Goal: Check status: Check status

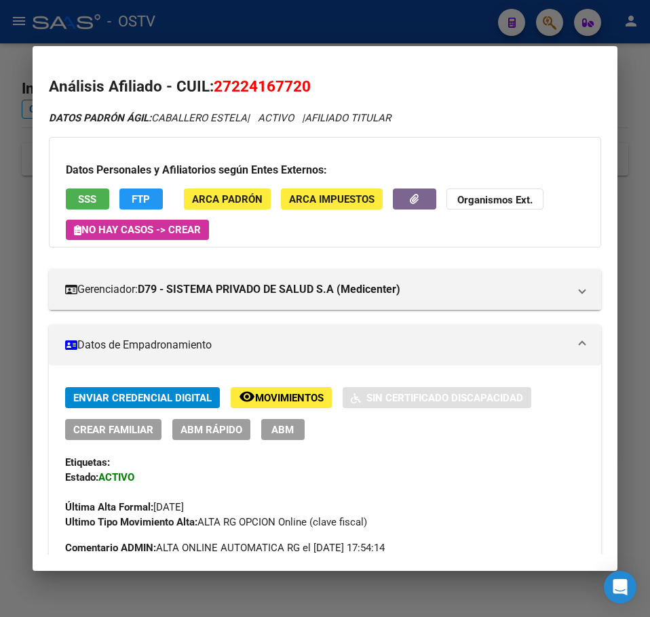
scroll to position [1034, 0]
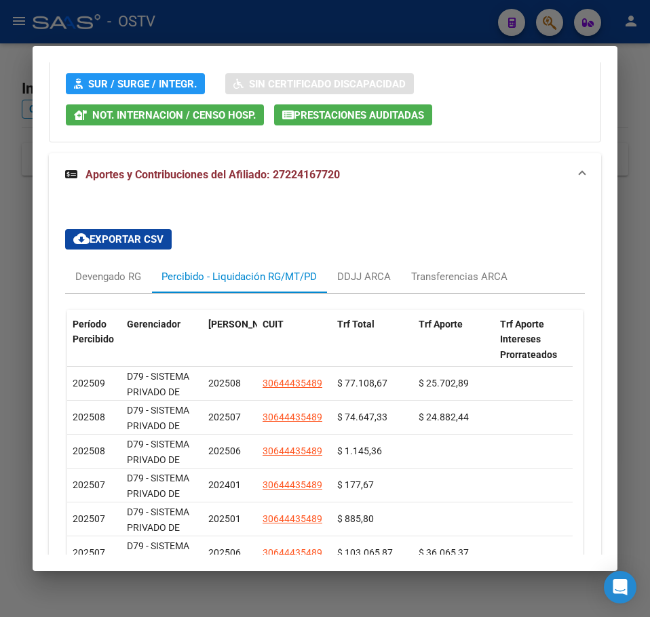
click at [30, 109] on div at bounding box center [325, 308] width 650 height 617
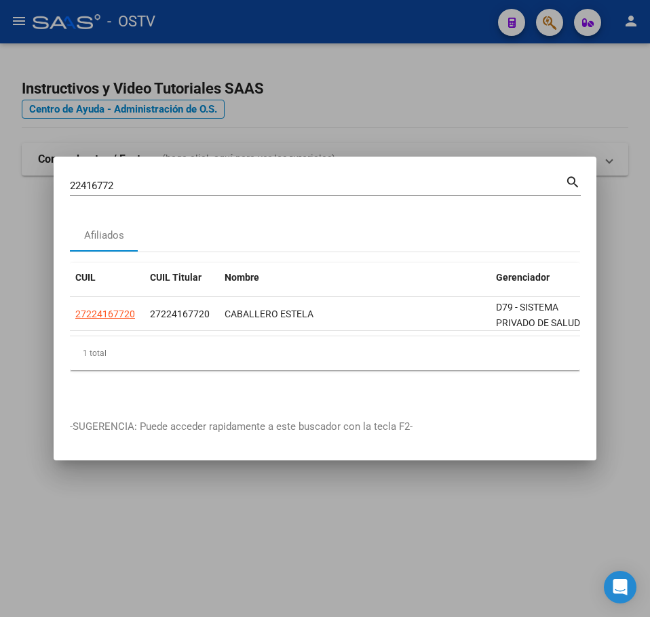
click at [149, 181] on input "22416772" at bounding box center [317, 186] width 495 height 12
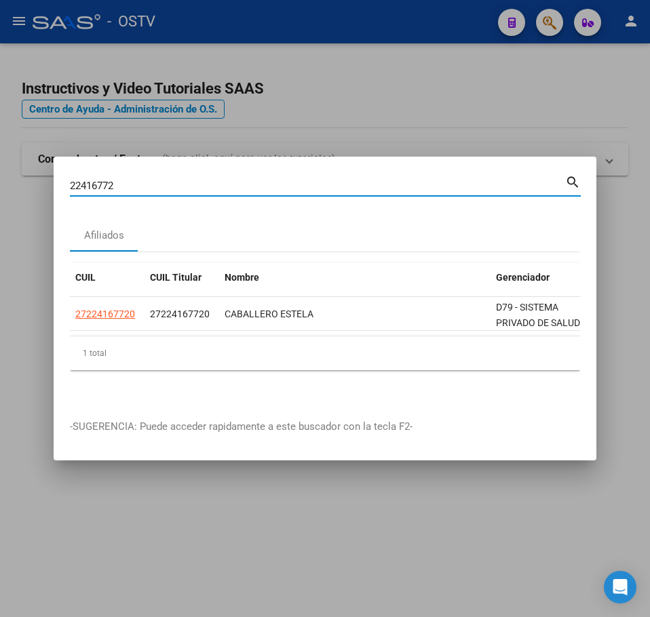
paste input "18276127"
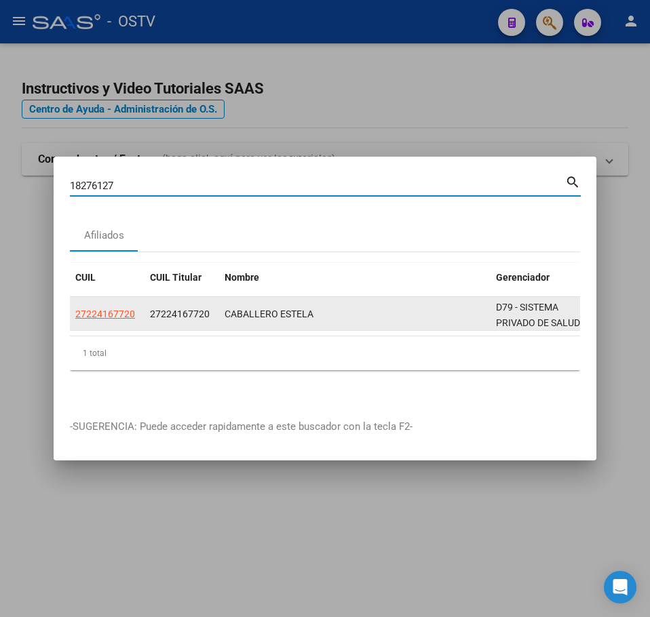
type input "18276127"
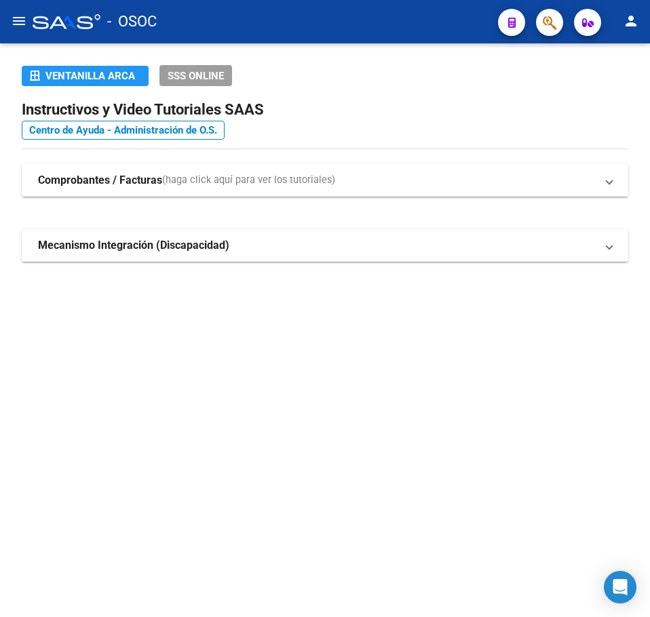
click at [193, 351] on mat-sidenav-content "Ventanilla ARCA SSS ONLINE Instructivos y Video Tutoriales SAAS Centro de Ayuda…" at bounding box center [325, 330] width 650 height 574
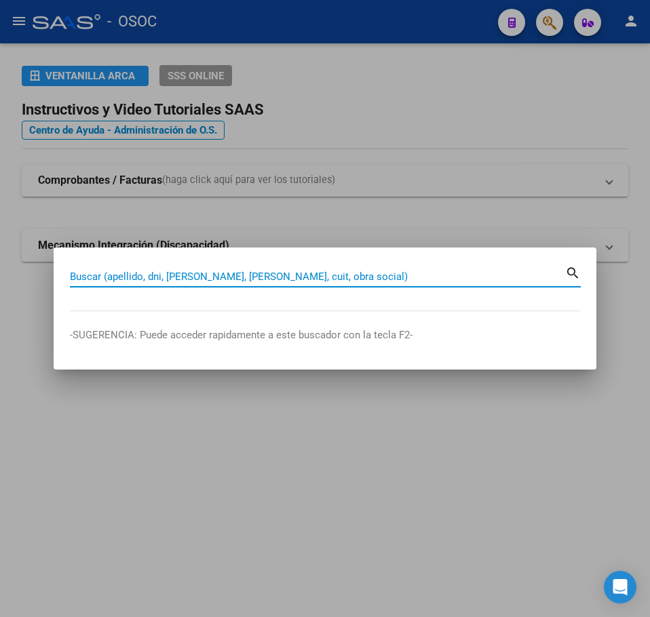
paste input "18276127"
type input "18276127"
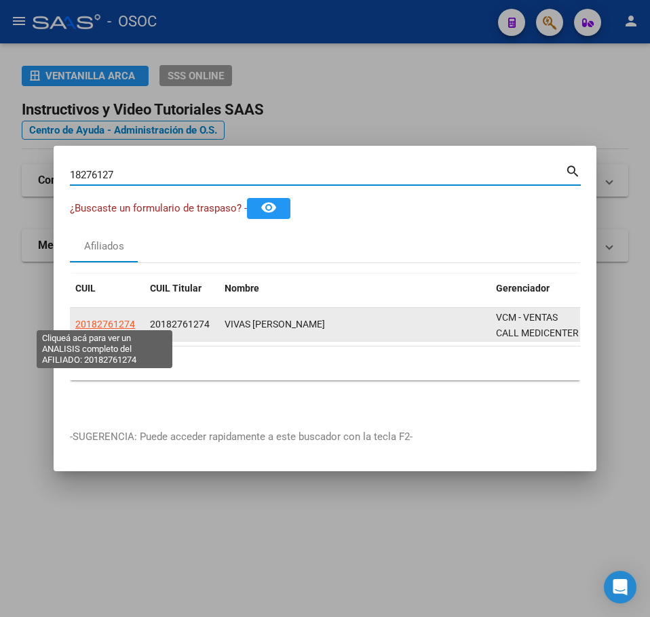
click at [130, 319] on span "20182761274" at bounding box center [105, 324] width 60 height 11
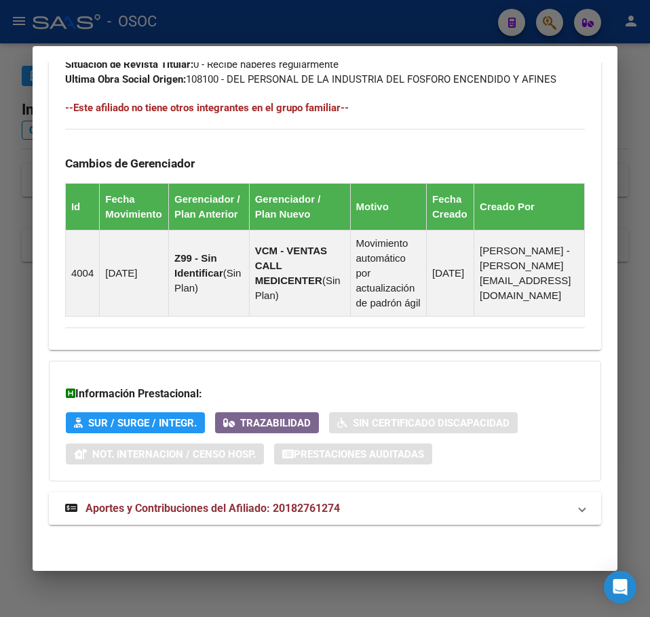
click at [258, 516] on strong "Aportes y Contribuciones del Afiliado: 20182761274" at bounding box center [202, 509] width 275 height 16
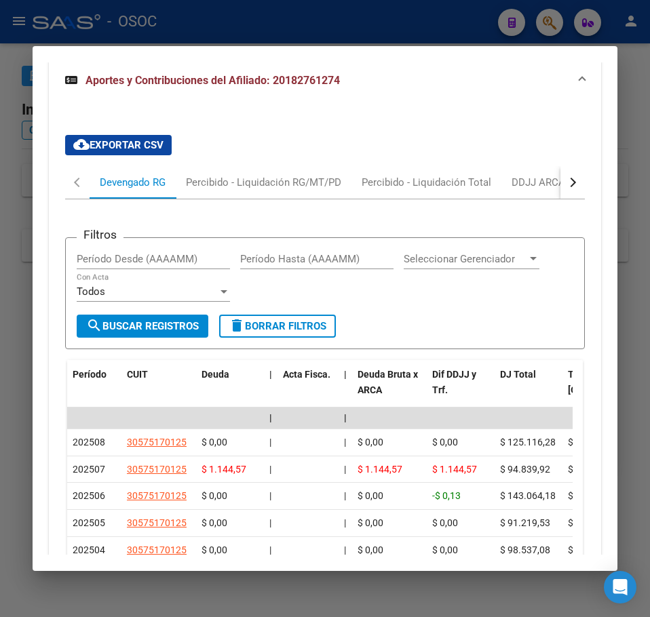
scroll to position [1400, 0]
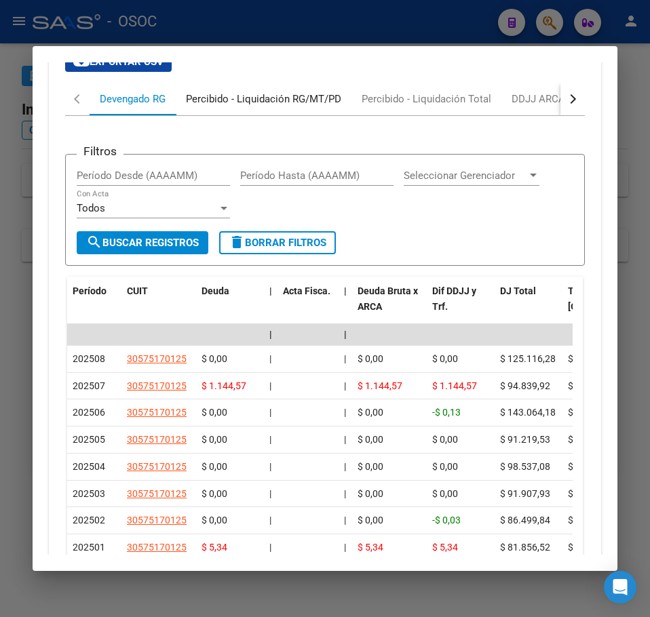
click at [227, 115] on div "Percibido - Liquidación RG/MT/PD" at bounding box center [264, 99] width 176 height 33
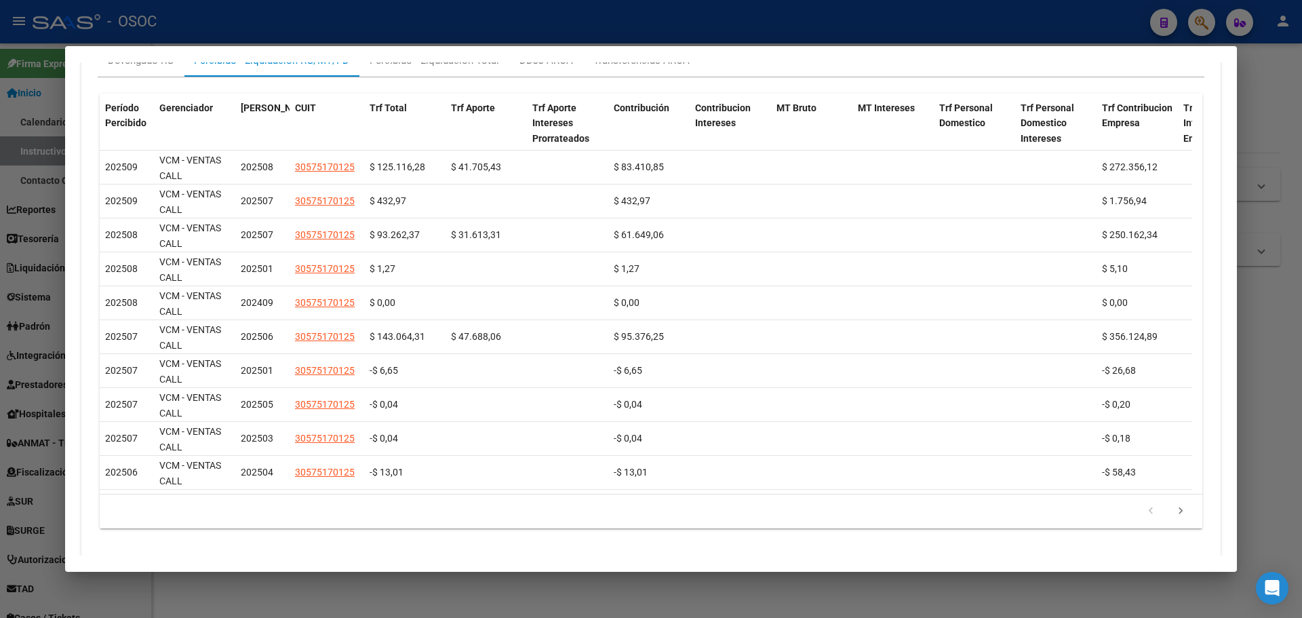
scroll to position [1009, 0]
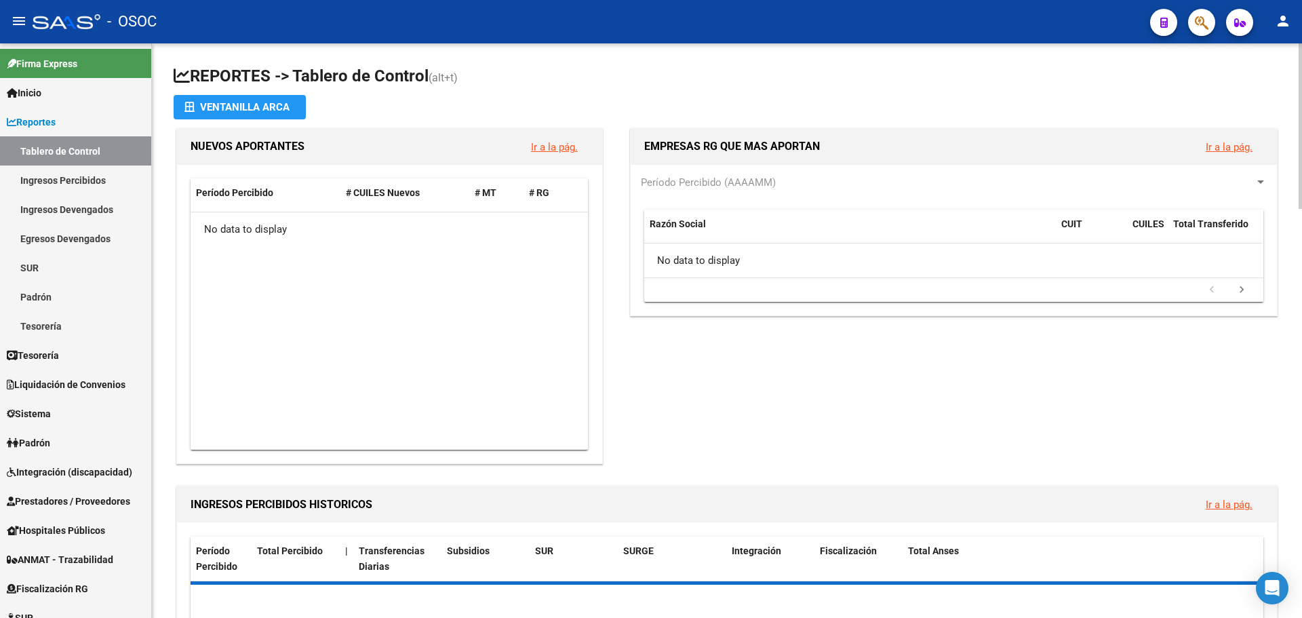
click at [760, 379] on div "EMPRESAS RG QUE MAS APORTAN Ir a la pág. Período Percibido (AAAAMM) Razón Socia…" at bounding box center [949, 296] width 664 height 342
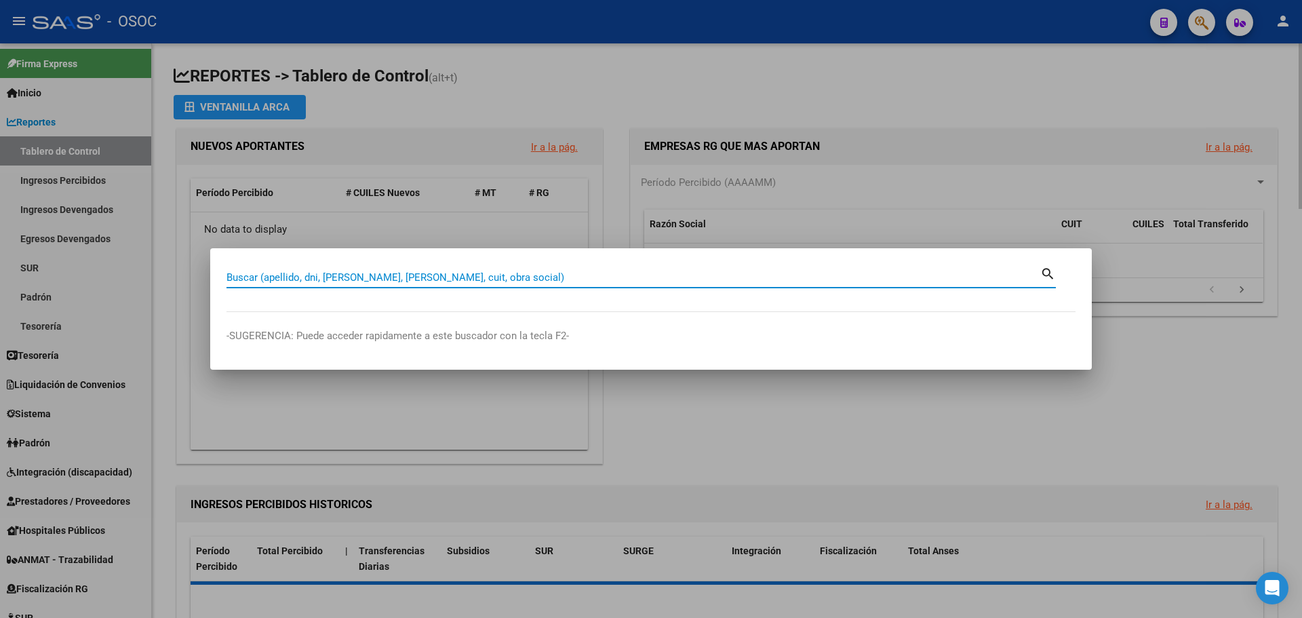
paste input "26971810"
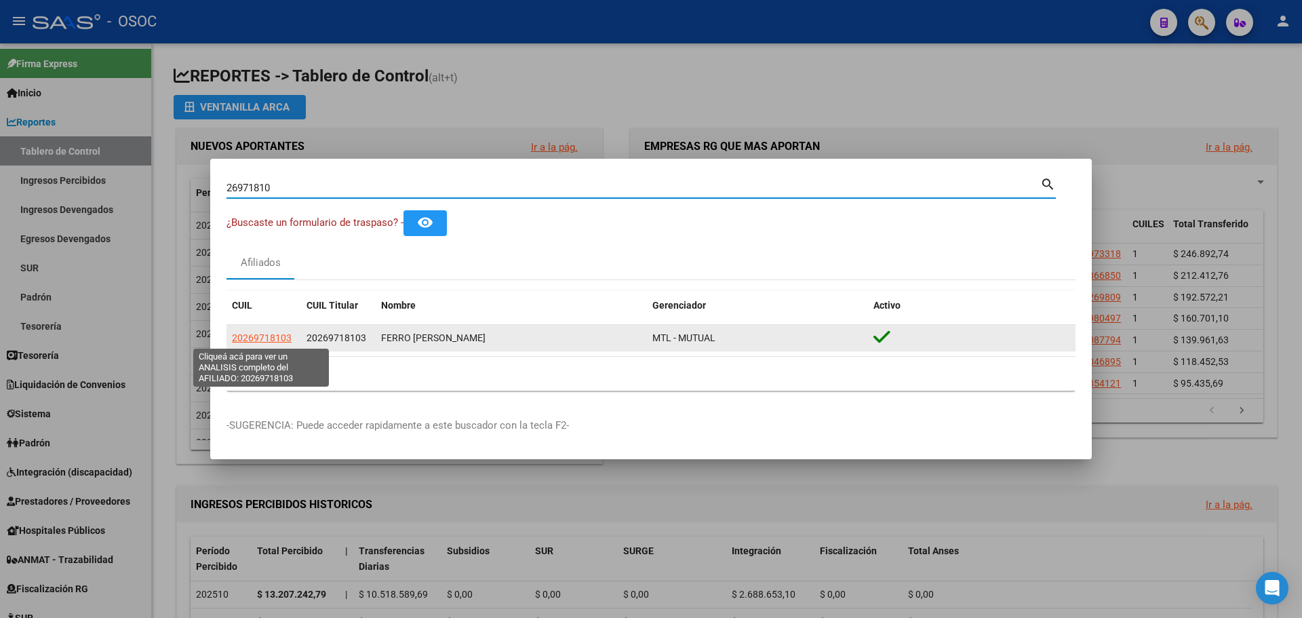
click at [271, 333] on span "20269718103" at bounding box center [262, 337] width 60 height 11
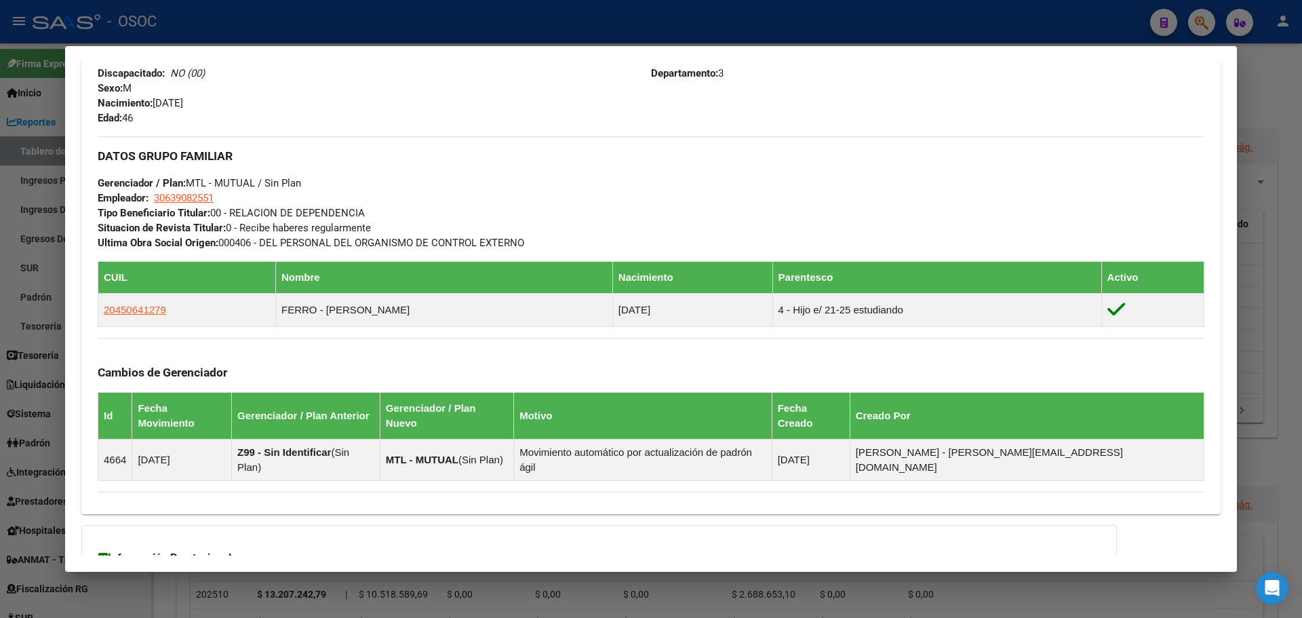
scroll to position [683, 0]
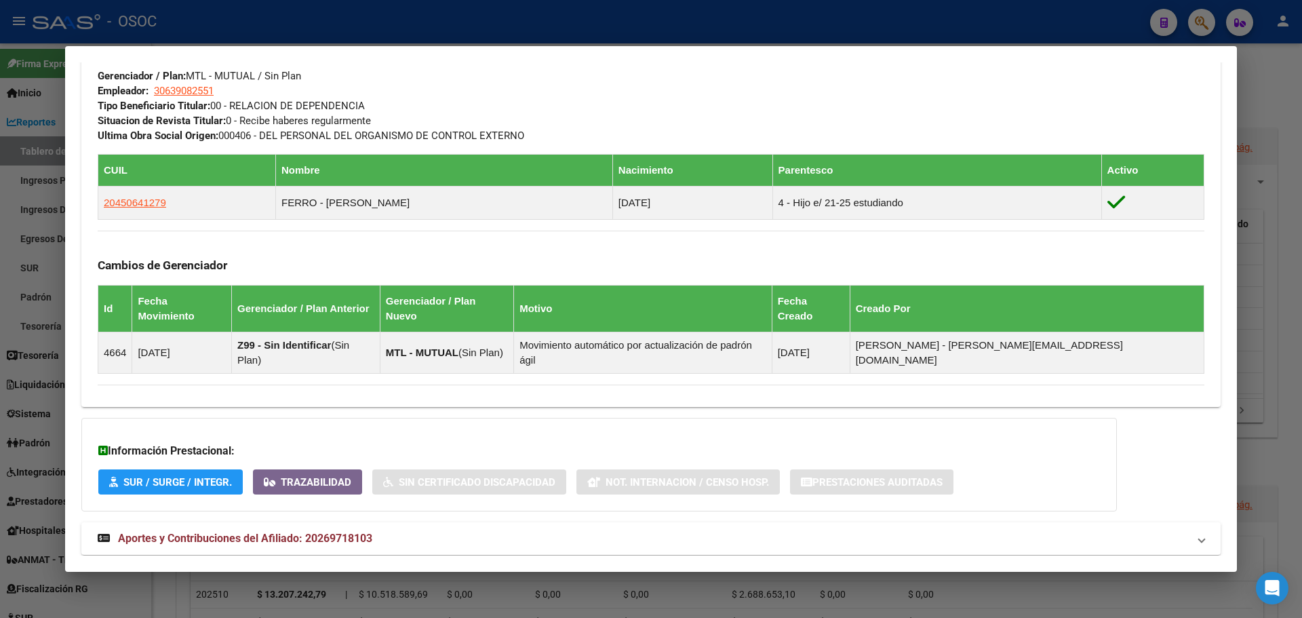
drag, startPoint x: 324, startPoint y: 500, endPoint x: 349, endPoint y: 489, distance: 26.7
click at [325, 530] on strong "Aportes y Contribuciones del Afiliado: 20269718103" at bounding box center [235, 538] width 275 height 16
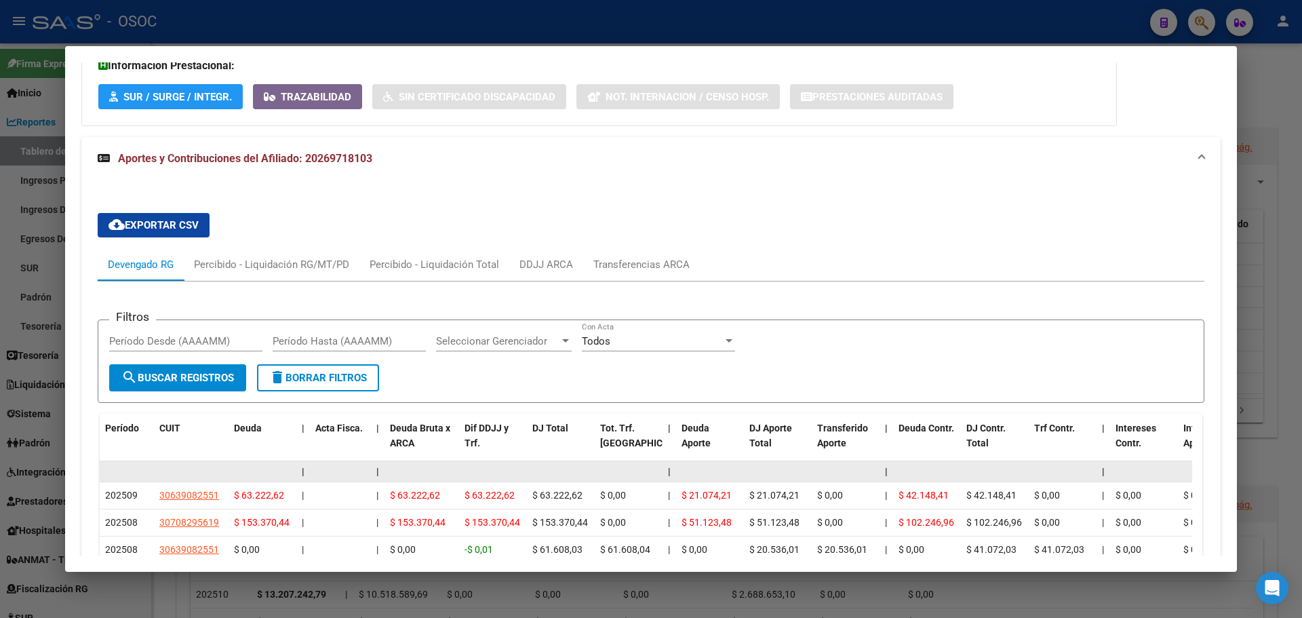
scroll to position [1091, 0]
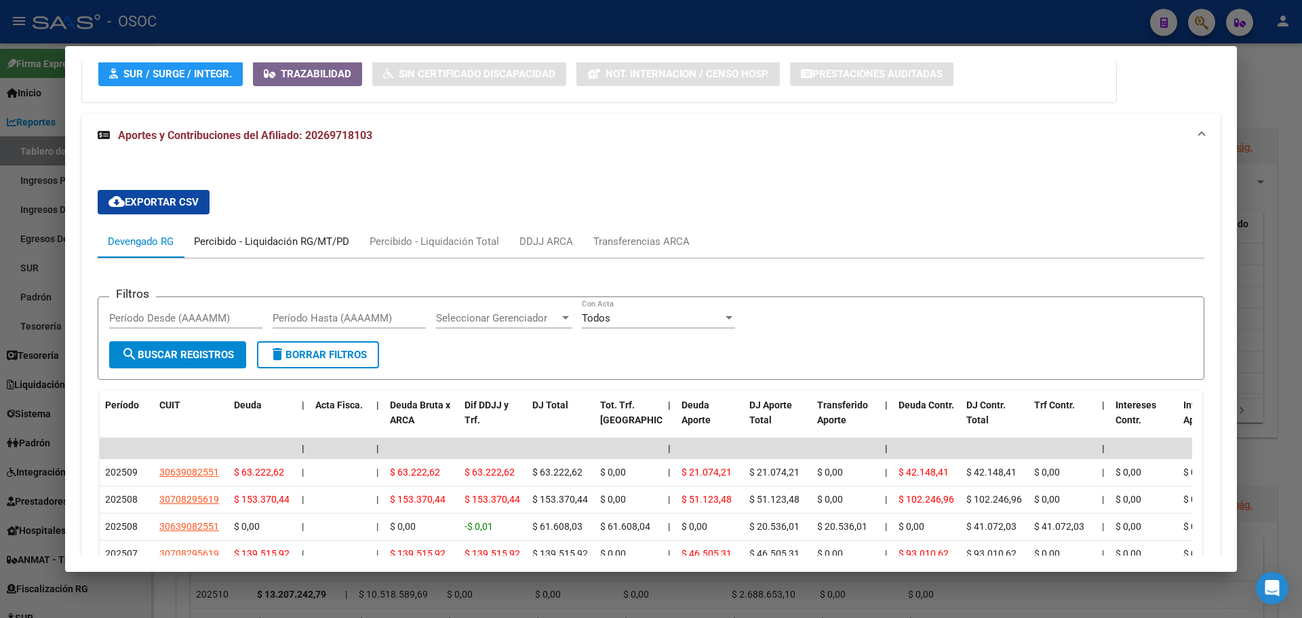
click at [282, 225] on div "Percibido - Liquidación RG/MT/PD" at bounding box center [272, 241] width 176 height 33
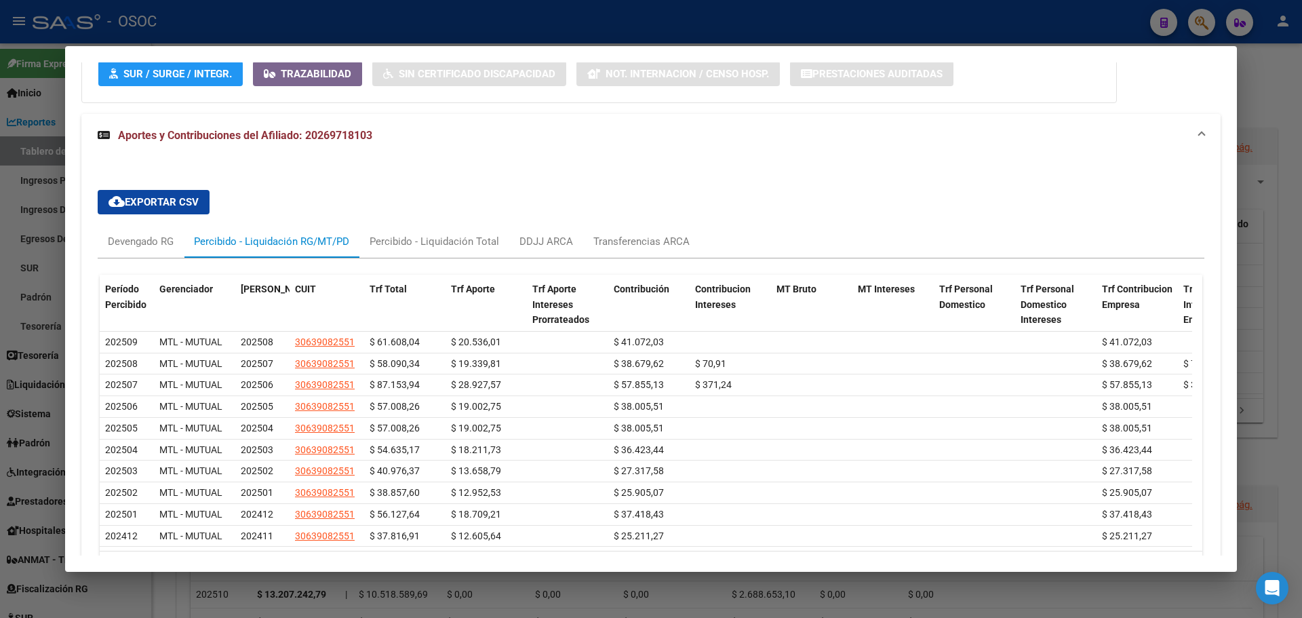
click at [45, 125] on div at bounding box center [651, 309] width 1302 height 618
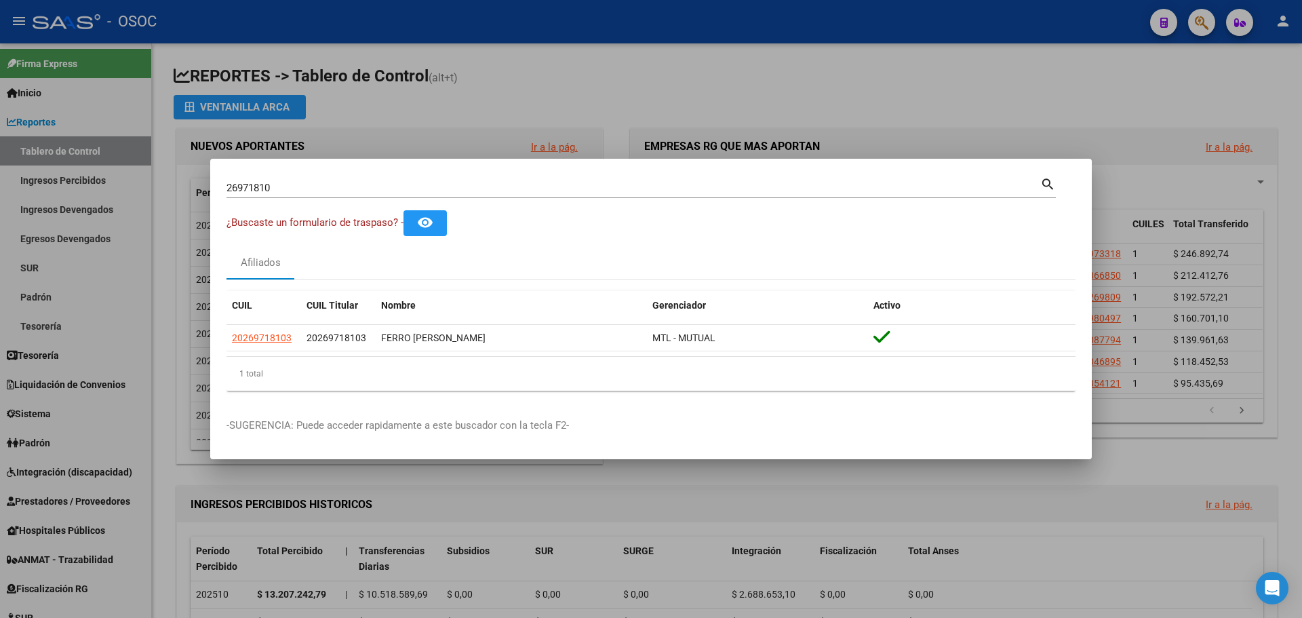
click at [294, 180] on div "26971810 Buscar (apellido, dni, cuil, nro traspaso, cuit, obra social)" at bounding box center [634, 188] width 814 height 20
type input "ARCURI"
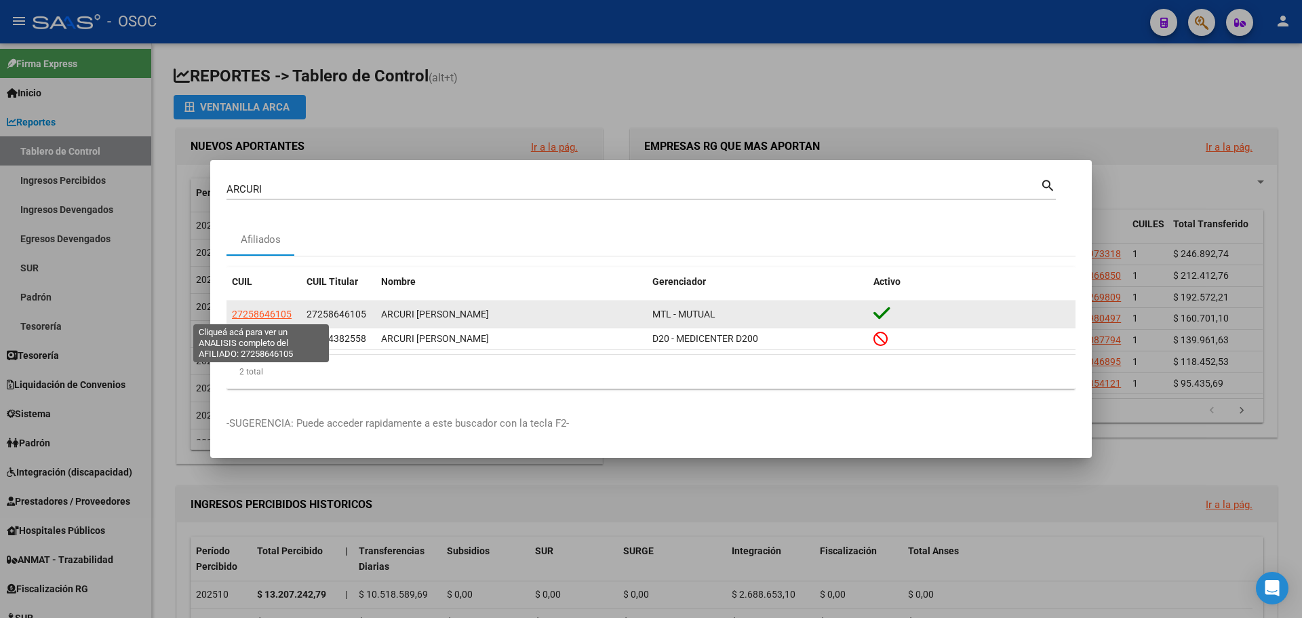
click at [283, 315] on span "27258646105" at bounding box center [262, 314] width 60 height 11
type textarea "27258646105"
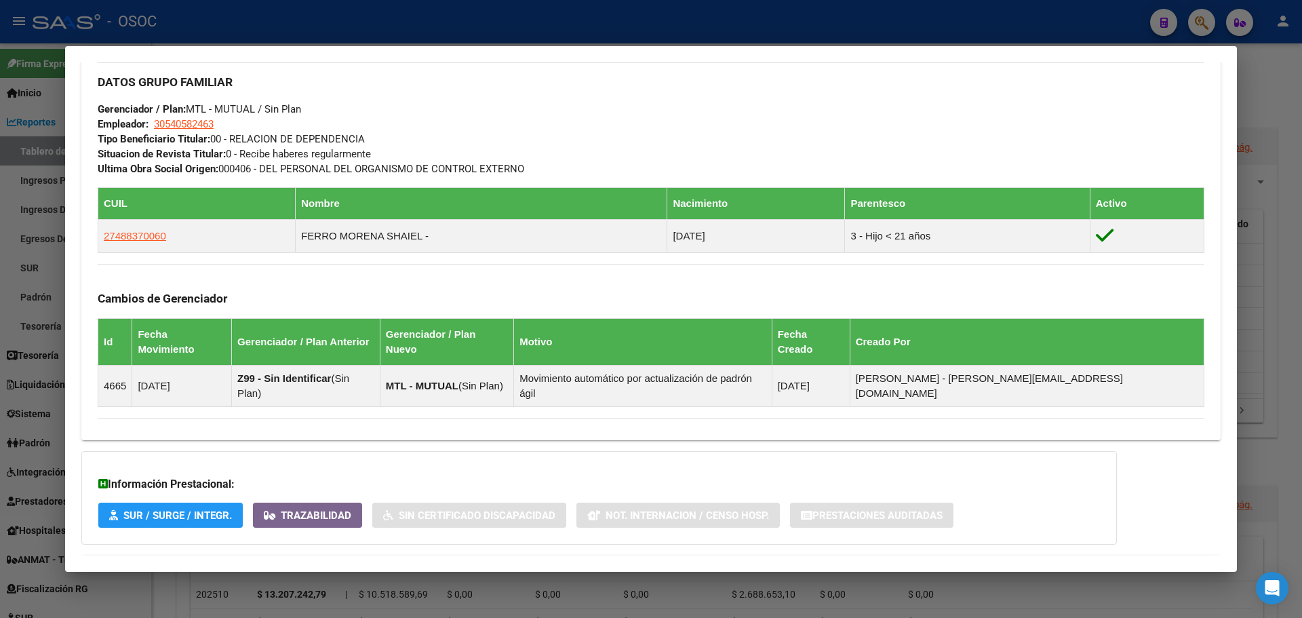
scroll to position [683, 0]
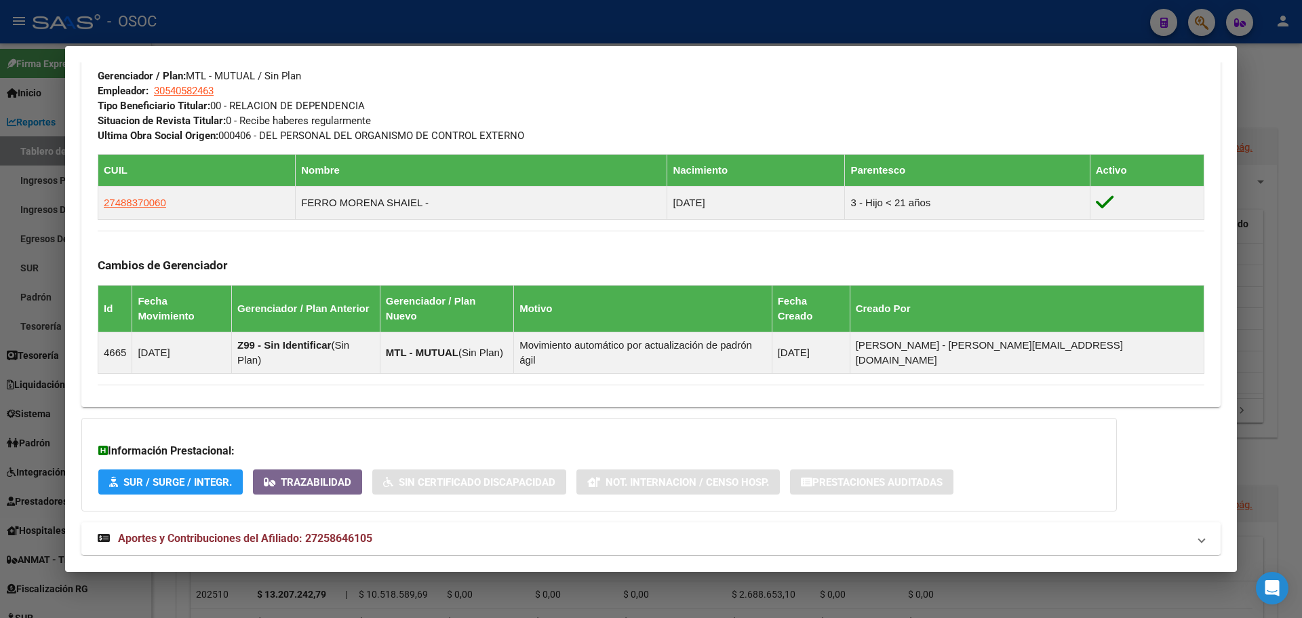
click at [357, 530] on strong "Aportes y Contribuciones del Afiliado: 27258646105" at bounding box center [235, 538] width 275 height 16
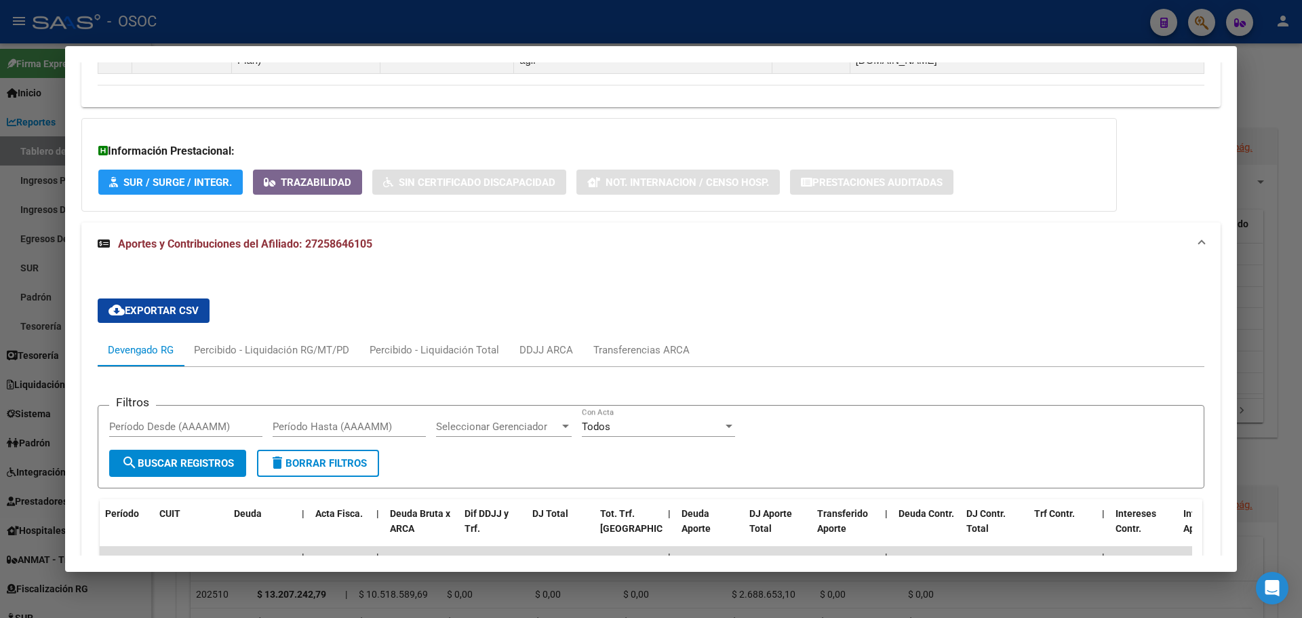
scroll to position [1024, 0]
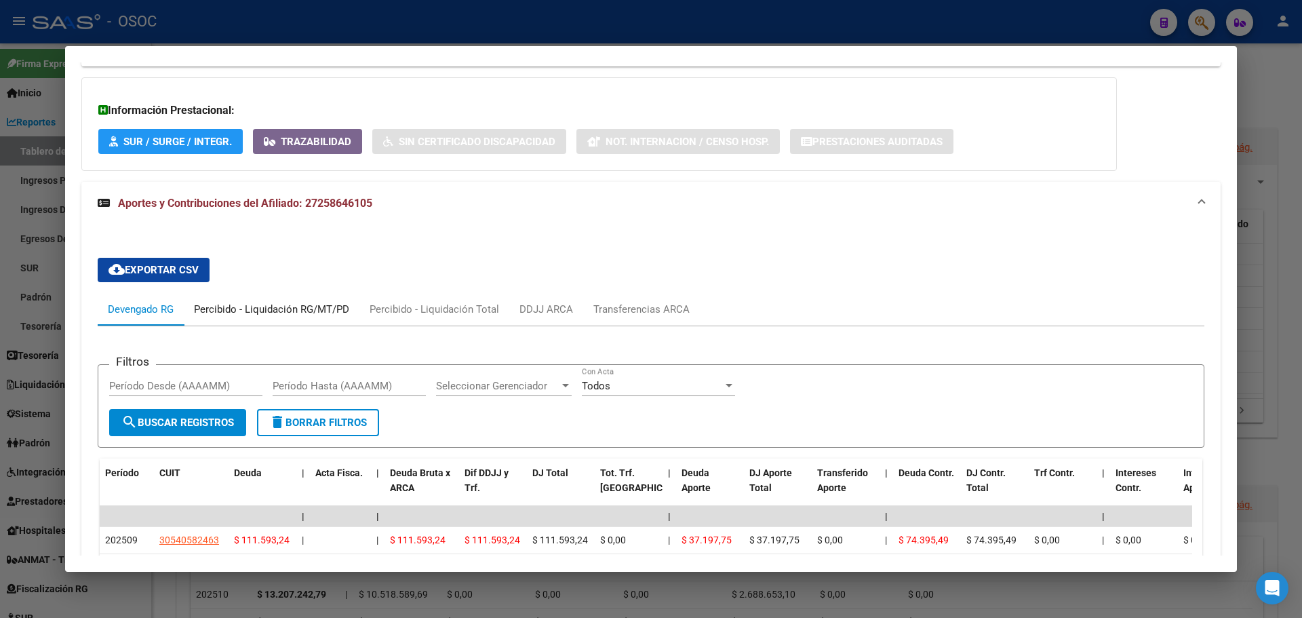
click at [305, 302] on div "Percibido - Liquidación RG/MT/PD" at bounding box center [271, 309] width 155 height 15
